Goal: Information Seeking & Learning: Learn about a topic

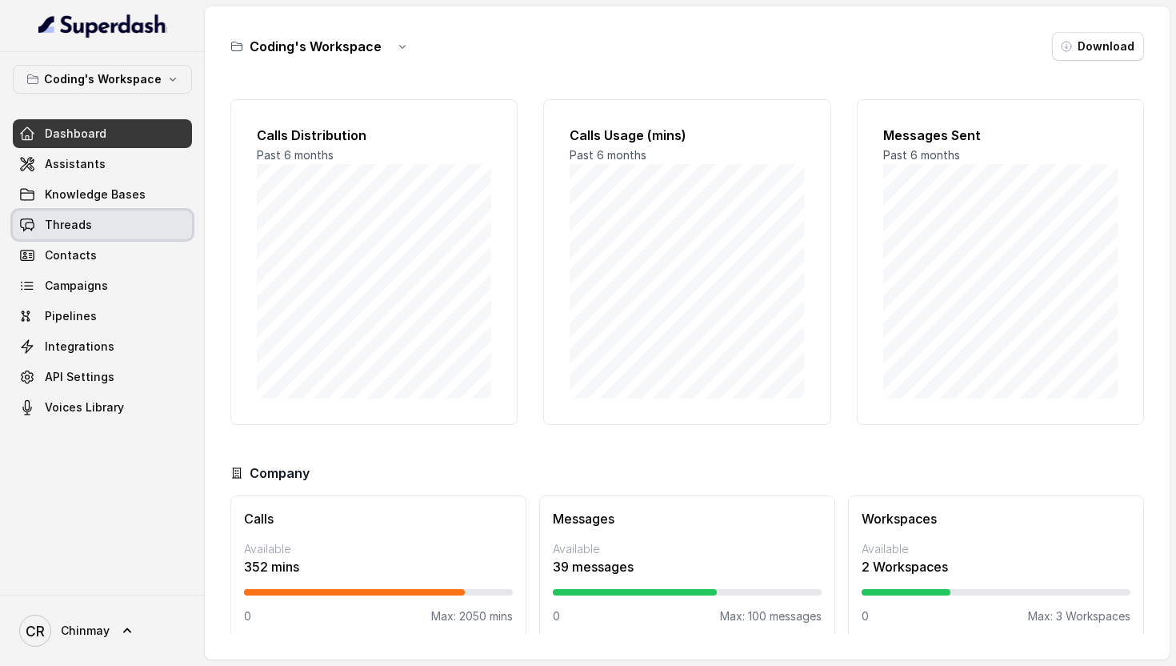
click at [89, 221] on link "Threads" at bounding box center [102, 224] width 179 height 29
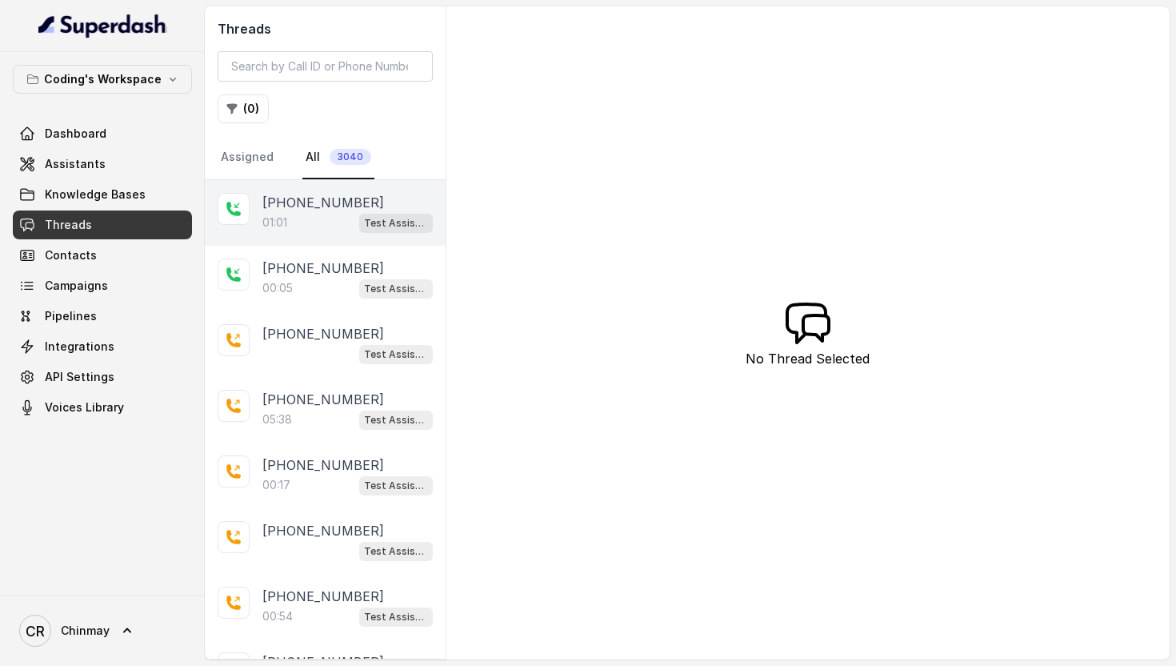
click at [296, 220] on div "01:01 Test Assistant-3" at bounding box center [347, 222] width 170 height 21
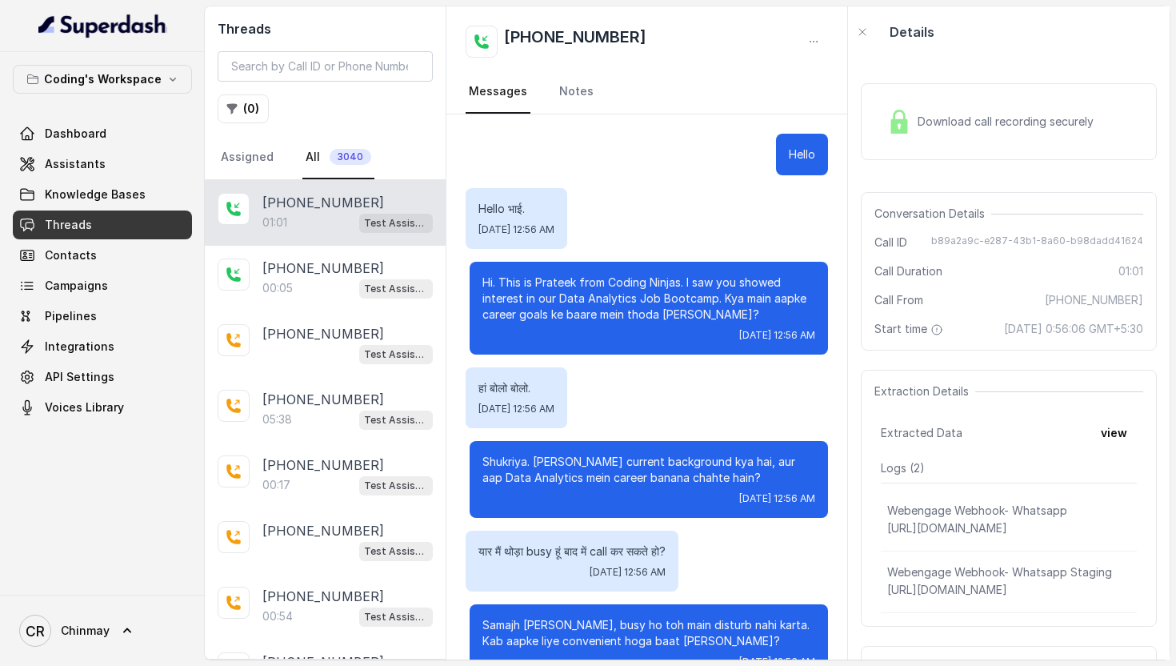
scroll to position [383, 0]
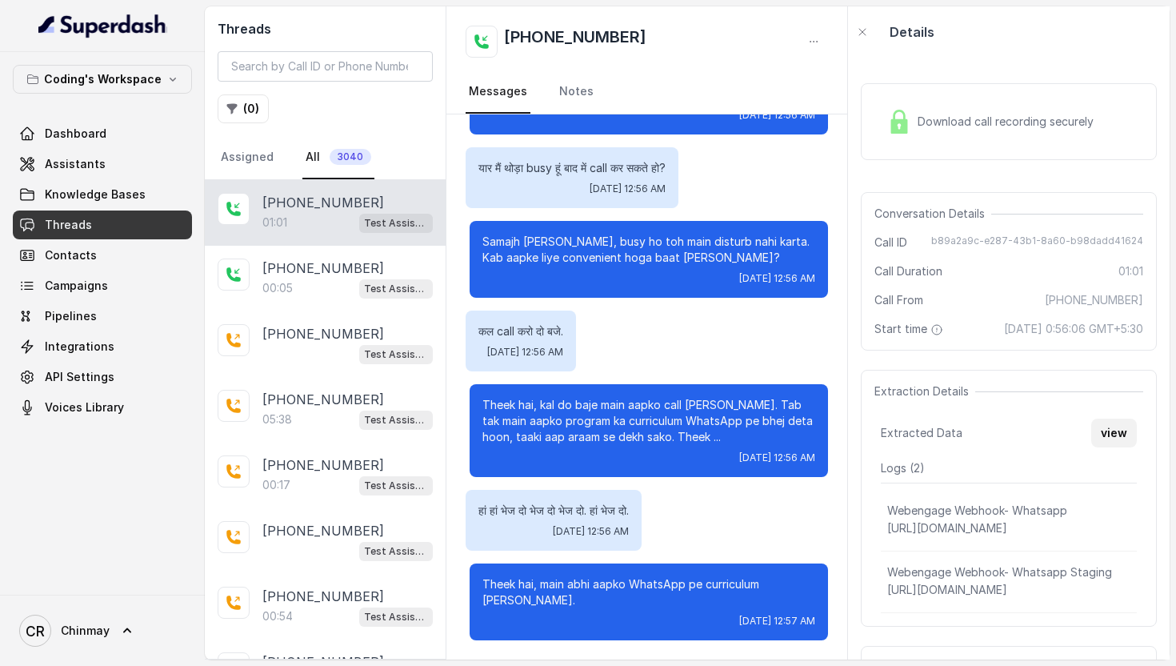
click at [1115, 447] on button "view" at bounding box center [1114, 432] width 46 height 29
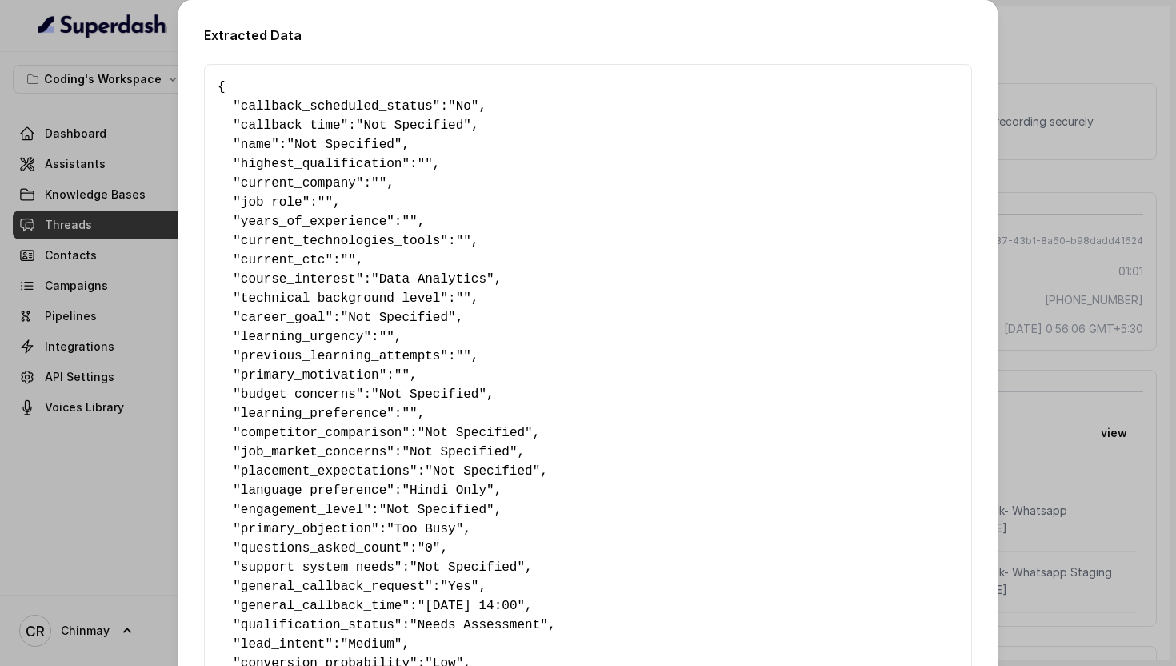
scroll to position [767, 0]
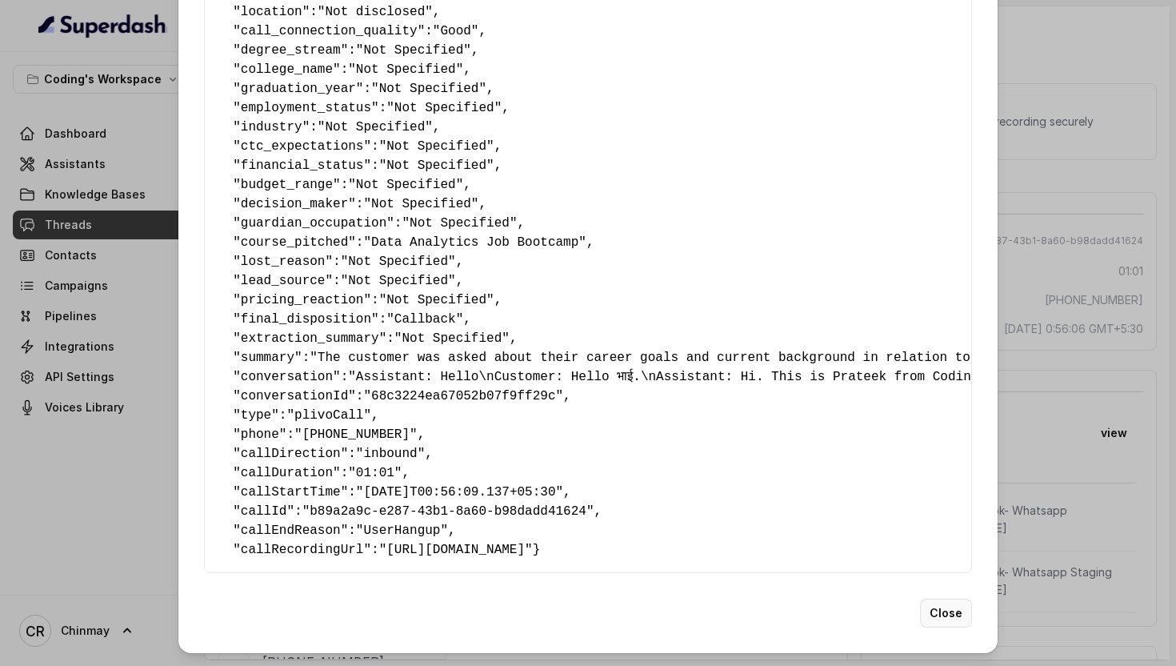
click at [937, 619] on button "Close" at bounding box center [946, 613] width 52 height 29
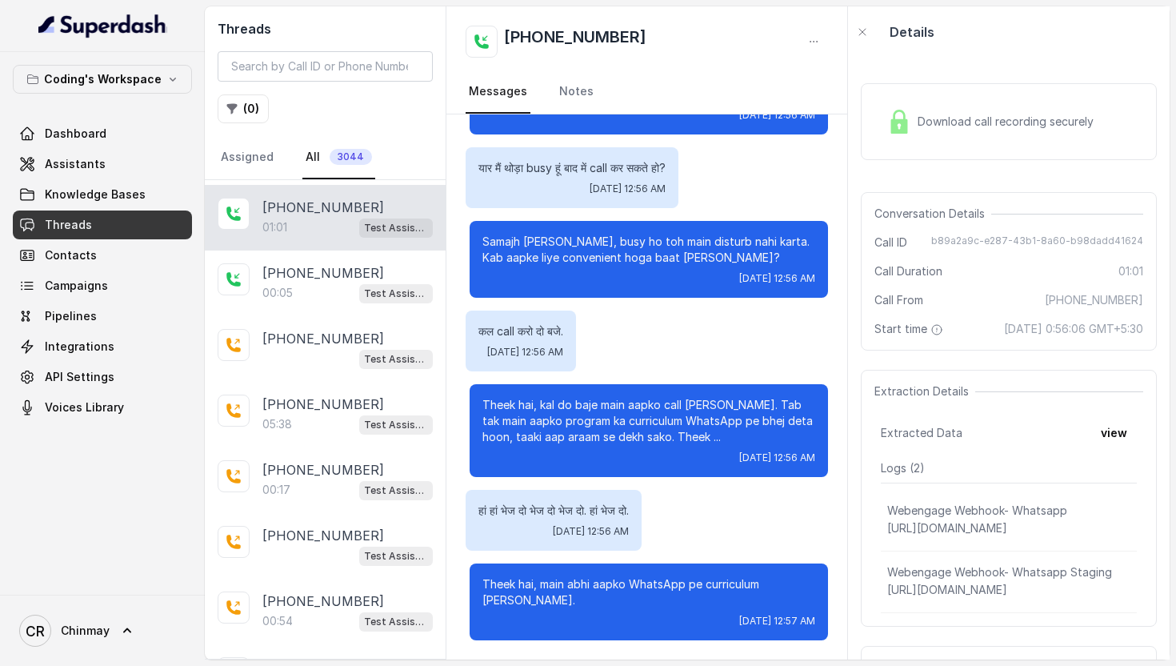
scroll to position [261, 0]
